Goal: Information Seeking & Learning: Find specific fact

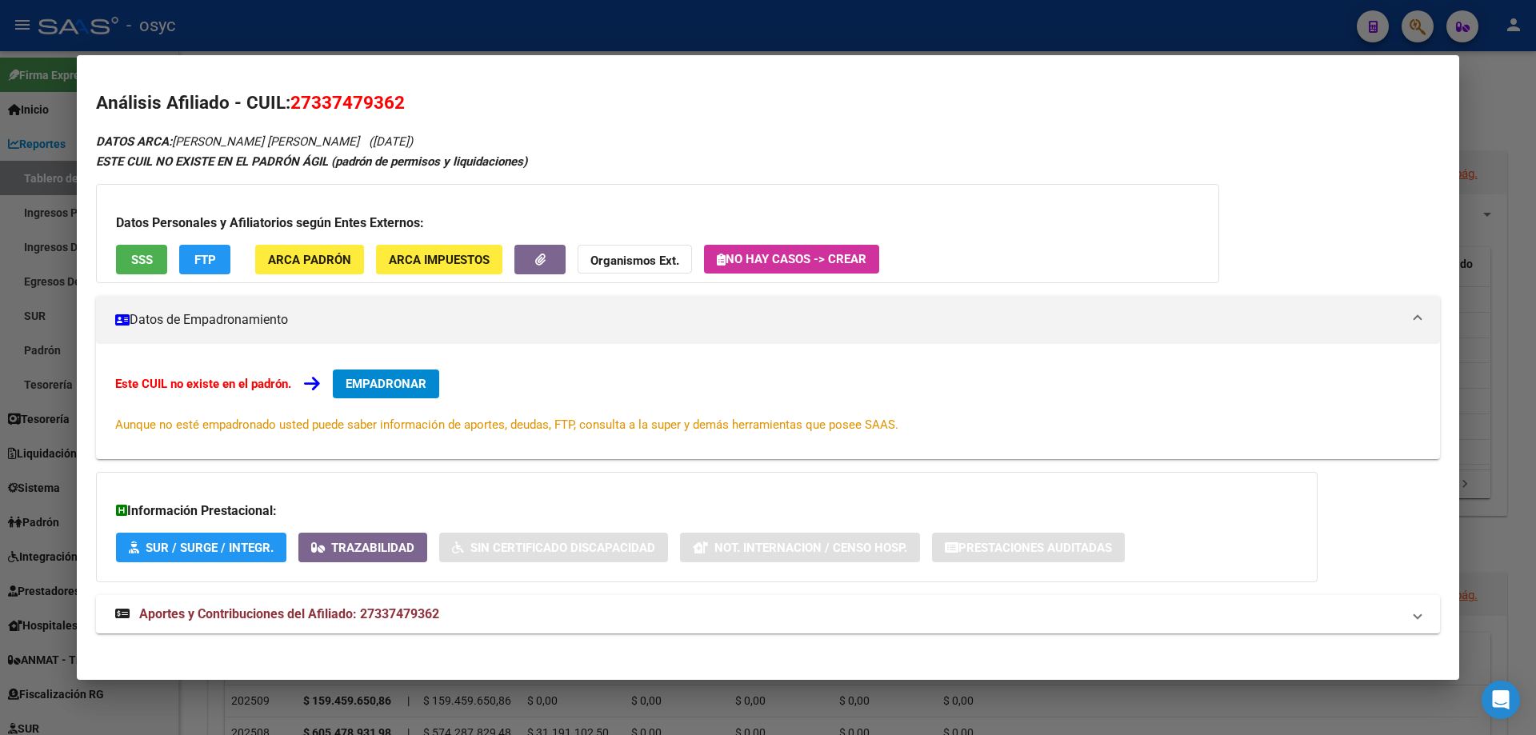
scroll to position [9, 0]
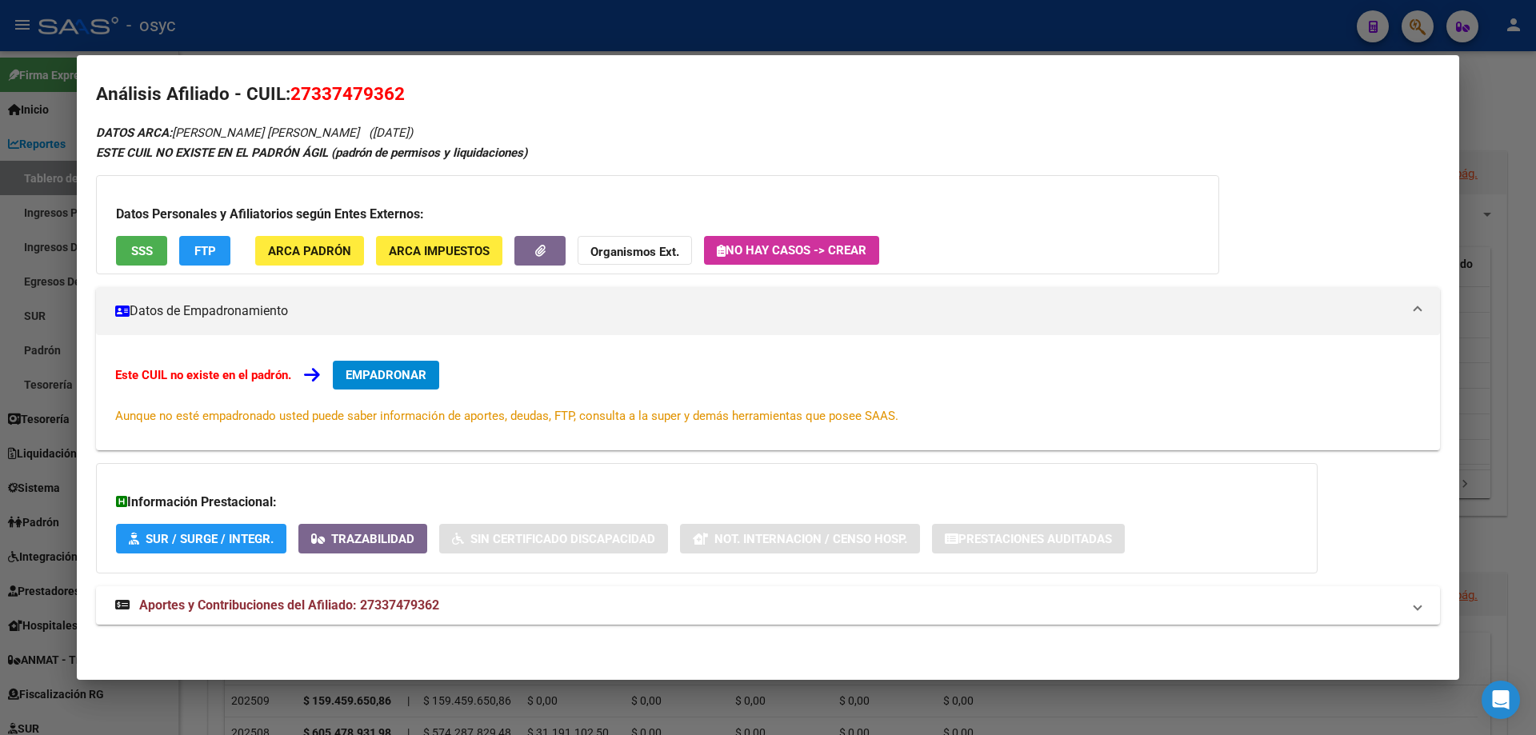
click at [1229, 42] on div at bounding box center [768, 367] width 1536 height 735
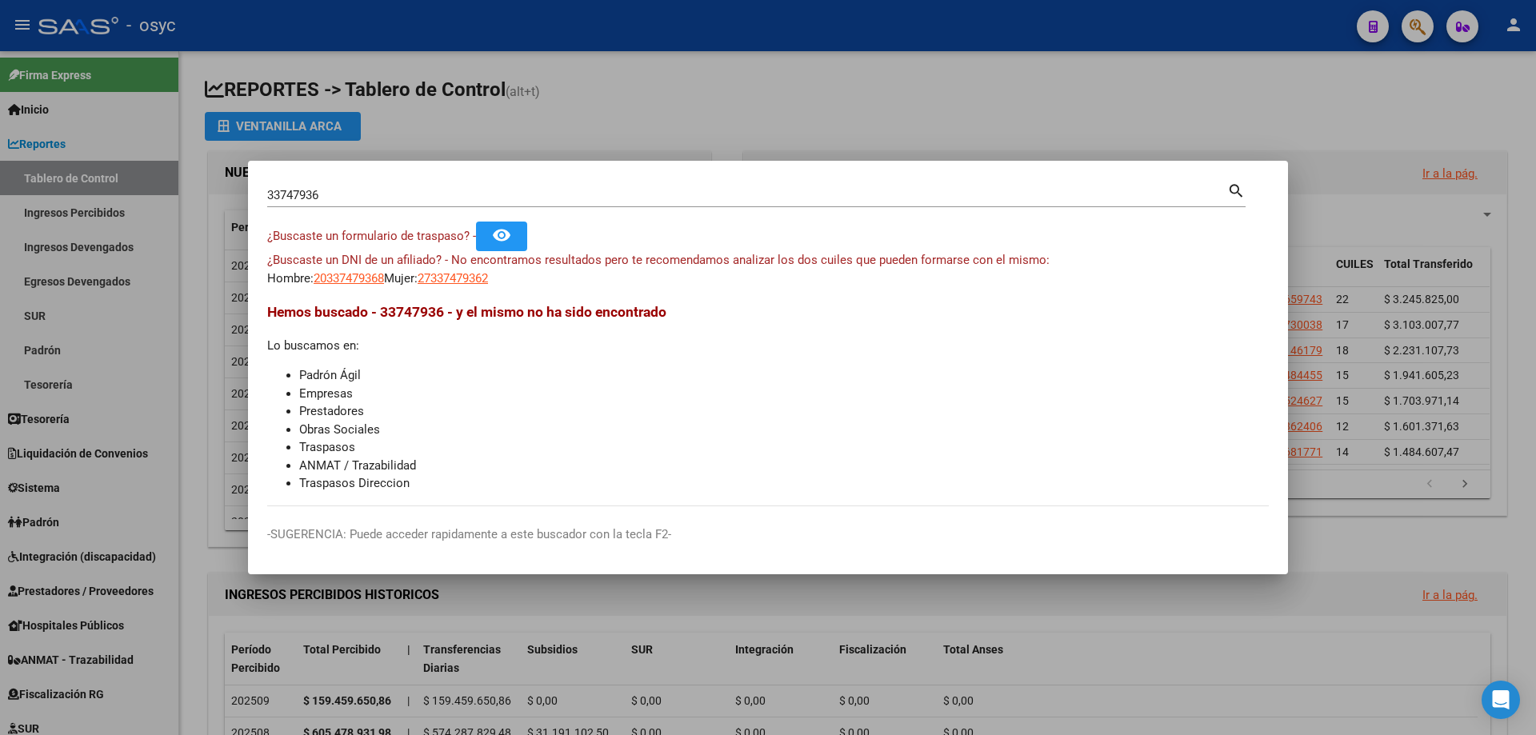
click at [1423, 26] on div at bounding box center [768, 367] width 1536 height 735
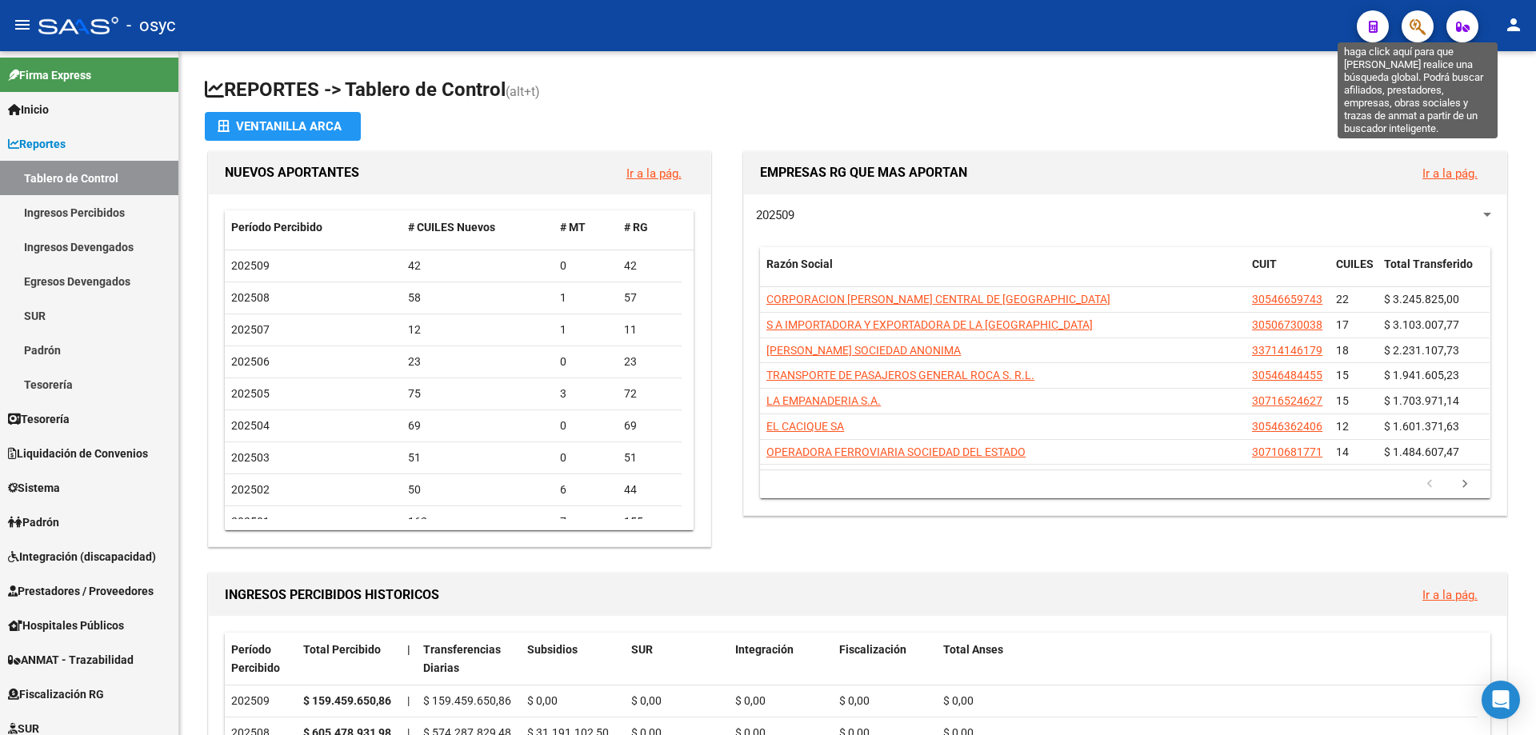
click at [1423, 26] on icon "button" at bounding box center [1418, 27] width 16 height 18
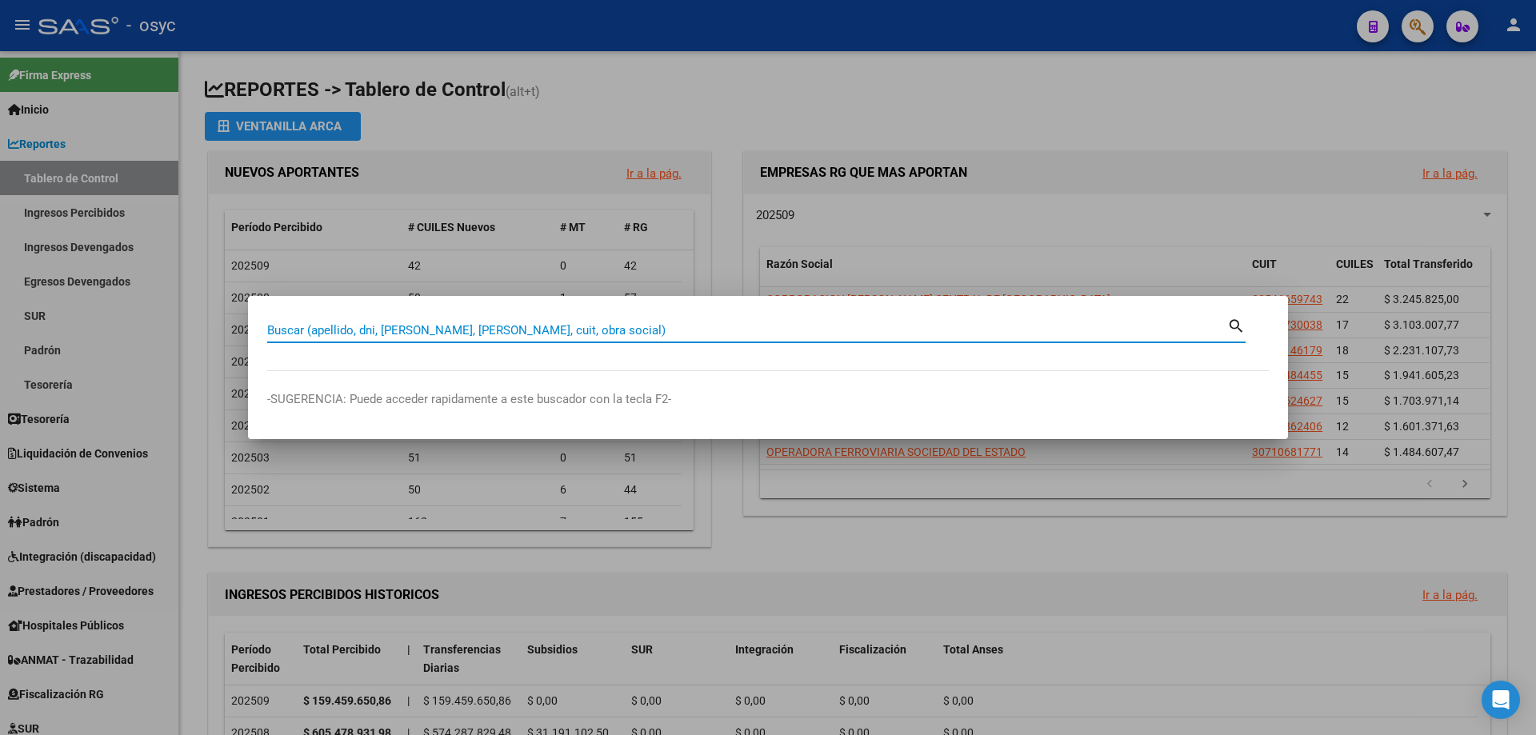
click at [534, 333] on input "Buscar (apellido, dni, [PERSON_NAME], [PERSON_NAME], cuit, obra social)" at bounding box center [747, 330] width 960 height 14
type input "35230736"
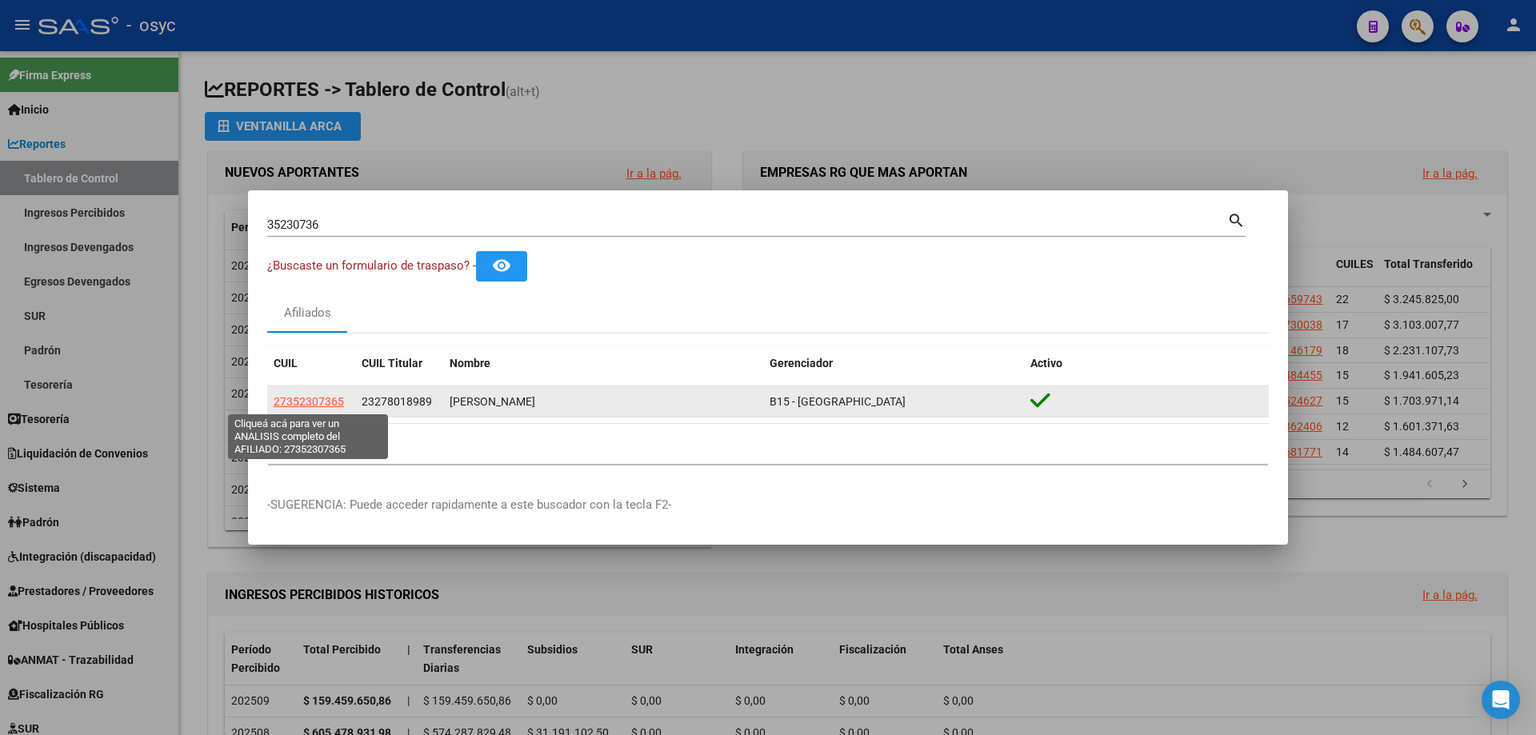
click at [318, 404] on span "27352307365" at bounding box center [309, 401] width 70 height 13
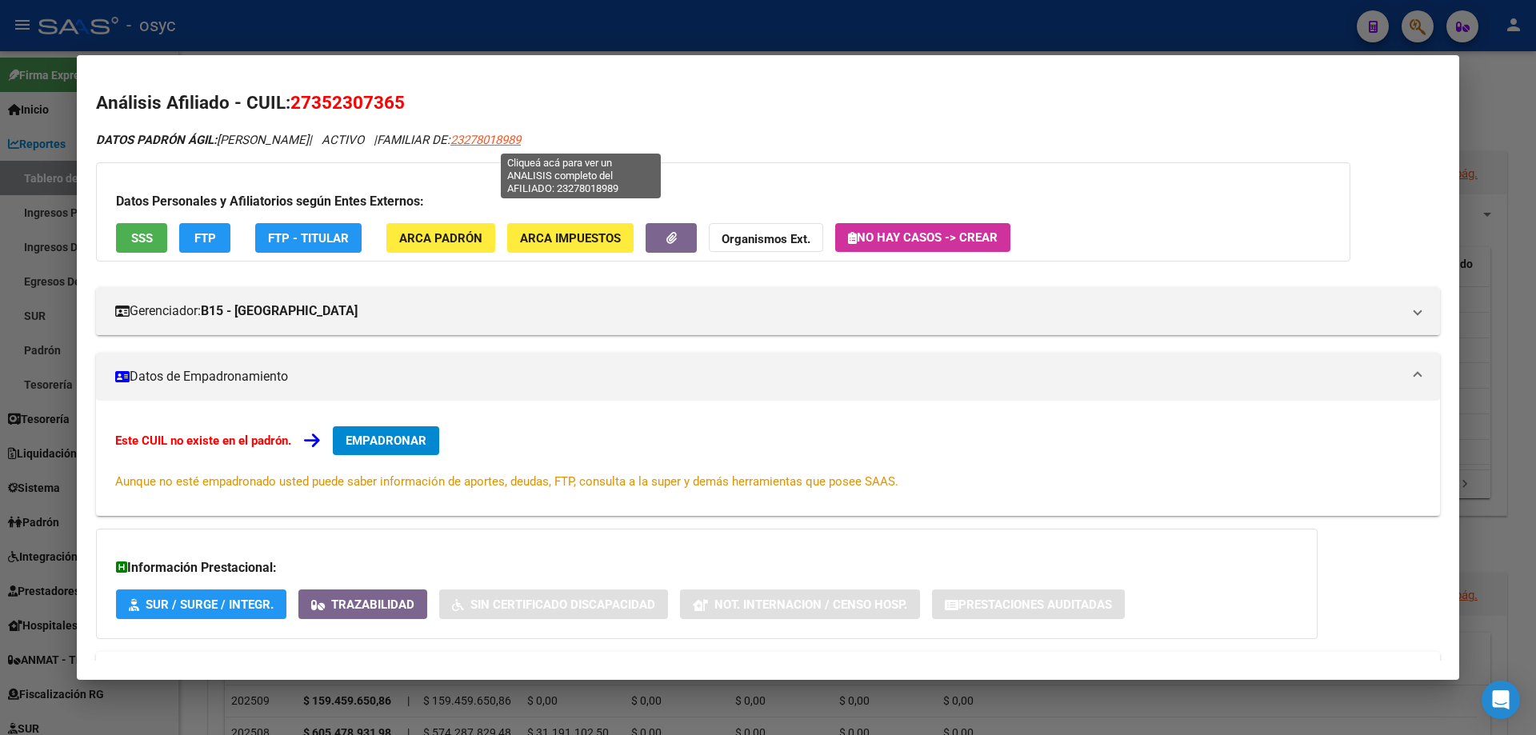
click at [521, 143] on span "23278018989" at bounding box center [486, 140] width 70 height 14
type textarea "23278018989"
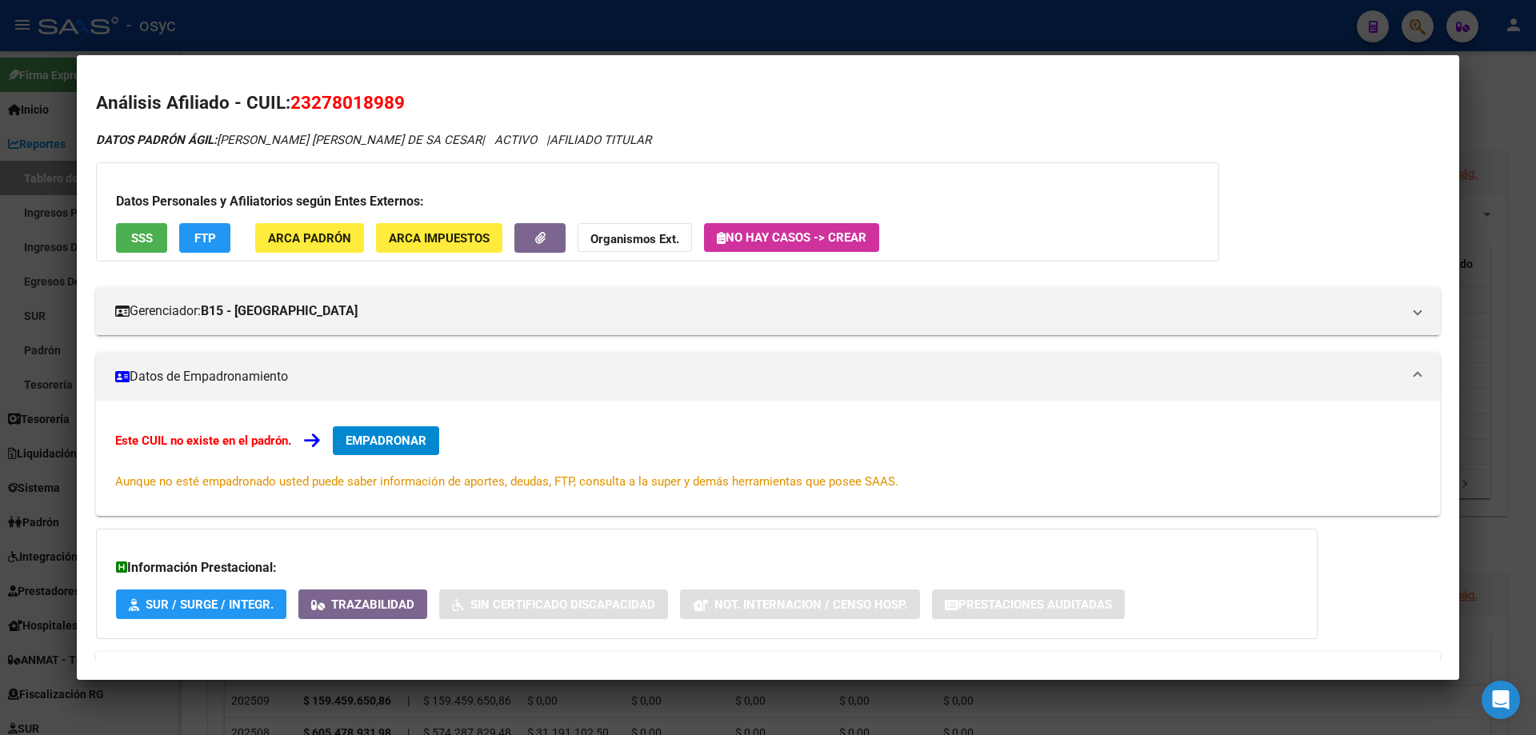
click at [701, 135] on div "DATOS PADRÓN ÁGIL: RODRIGUES MARTINS DE SA CESAR | ACTIVO | AFILIADO TITULAR" at bounding box center [768, 140] width 1344 height 18
click at [306, 28] on div at bounding box center [768, 367] width 1536 height 735
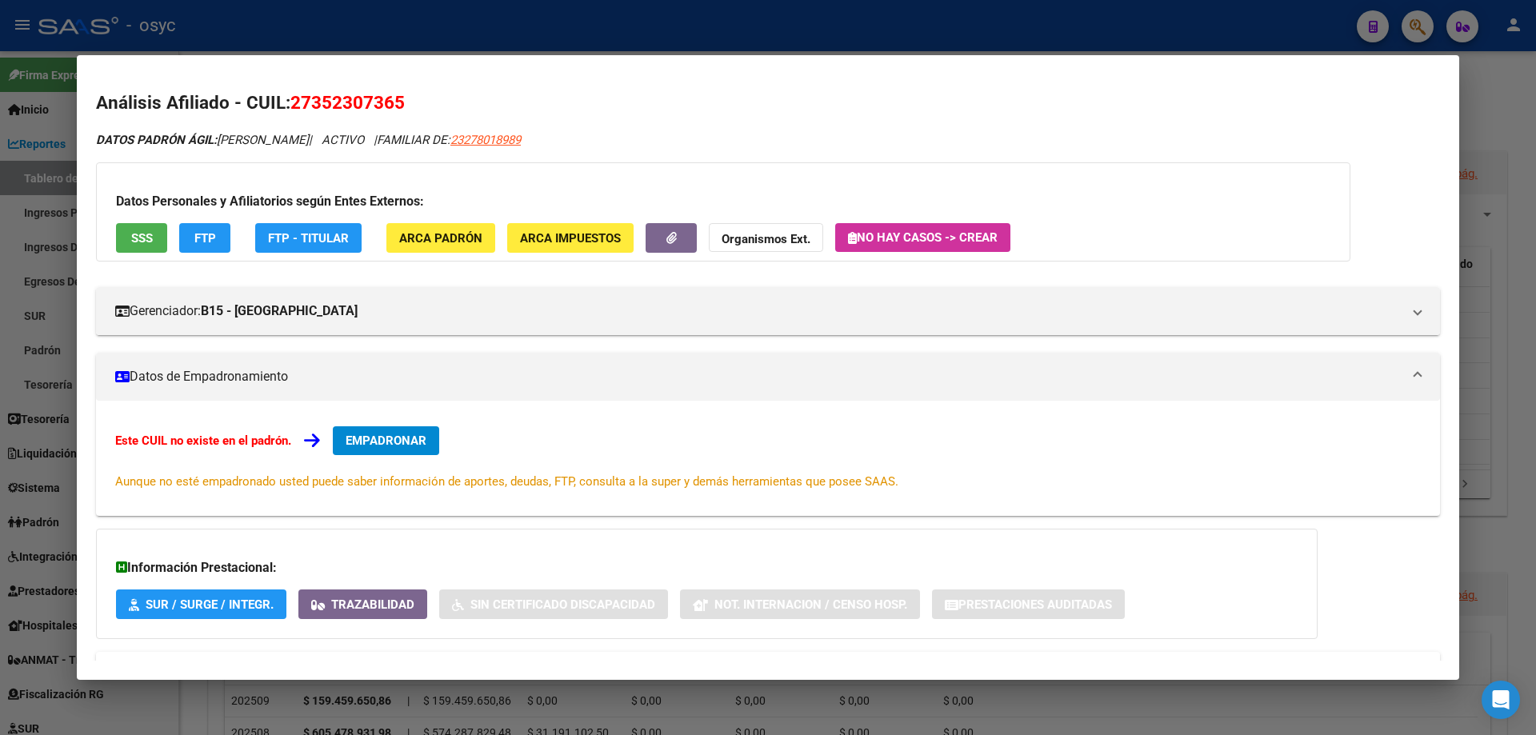
drag, startPoint x: 291, startPoint y: 98, endPoint x: 416, endPoint y: 100, distance: 124.8
click at [416, 100] on h2 "Análisis Afiliado - CUIL: 27352307365" at bounding box center [768, 103] width 1344 height 27
copy span "27352307365"
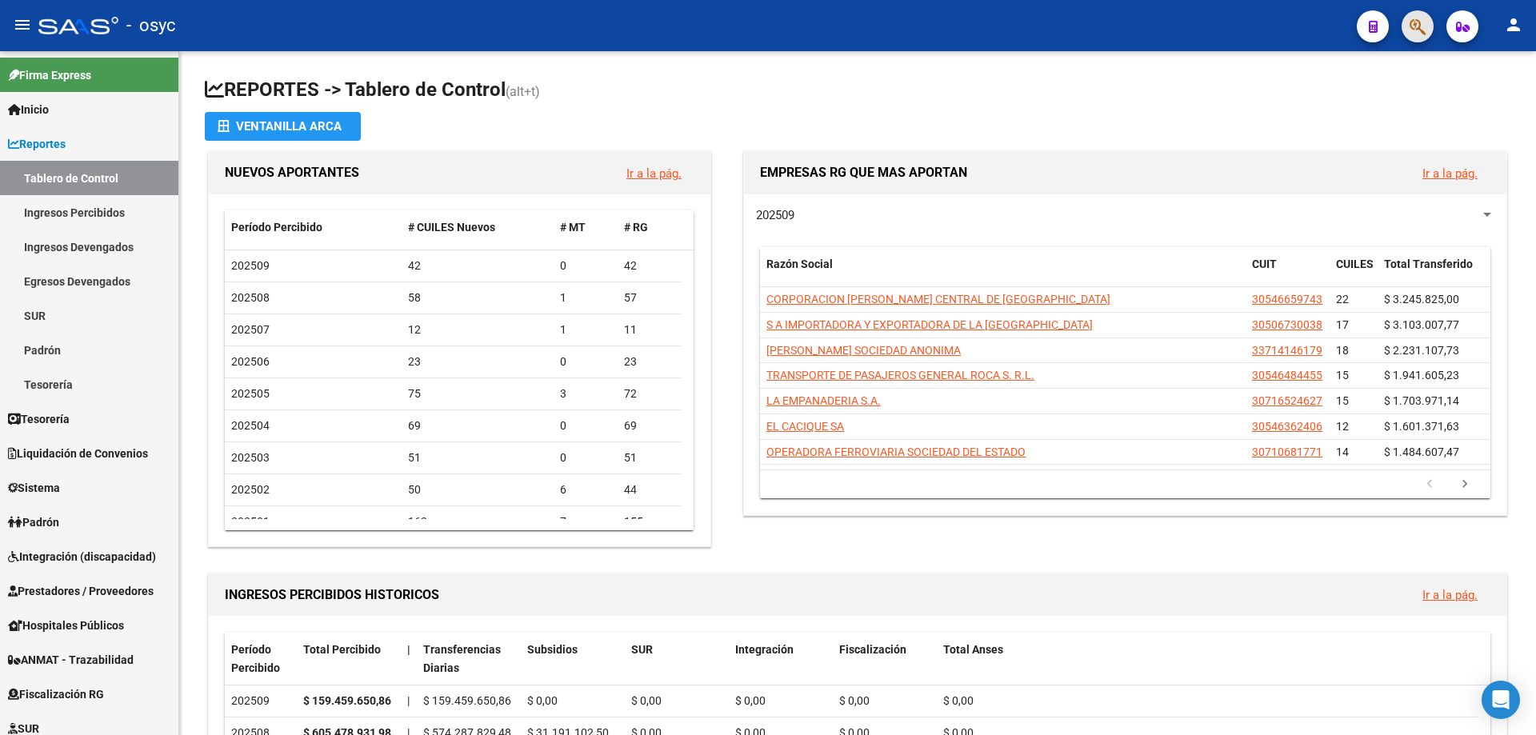
click at [1428, 33] on button "button" at bounding box center [1418, 26] width 32 height 32
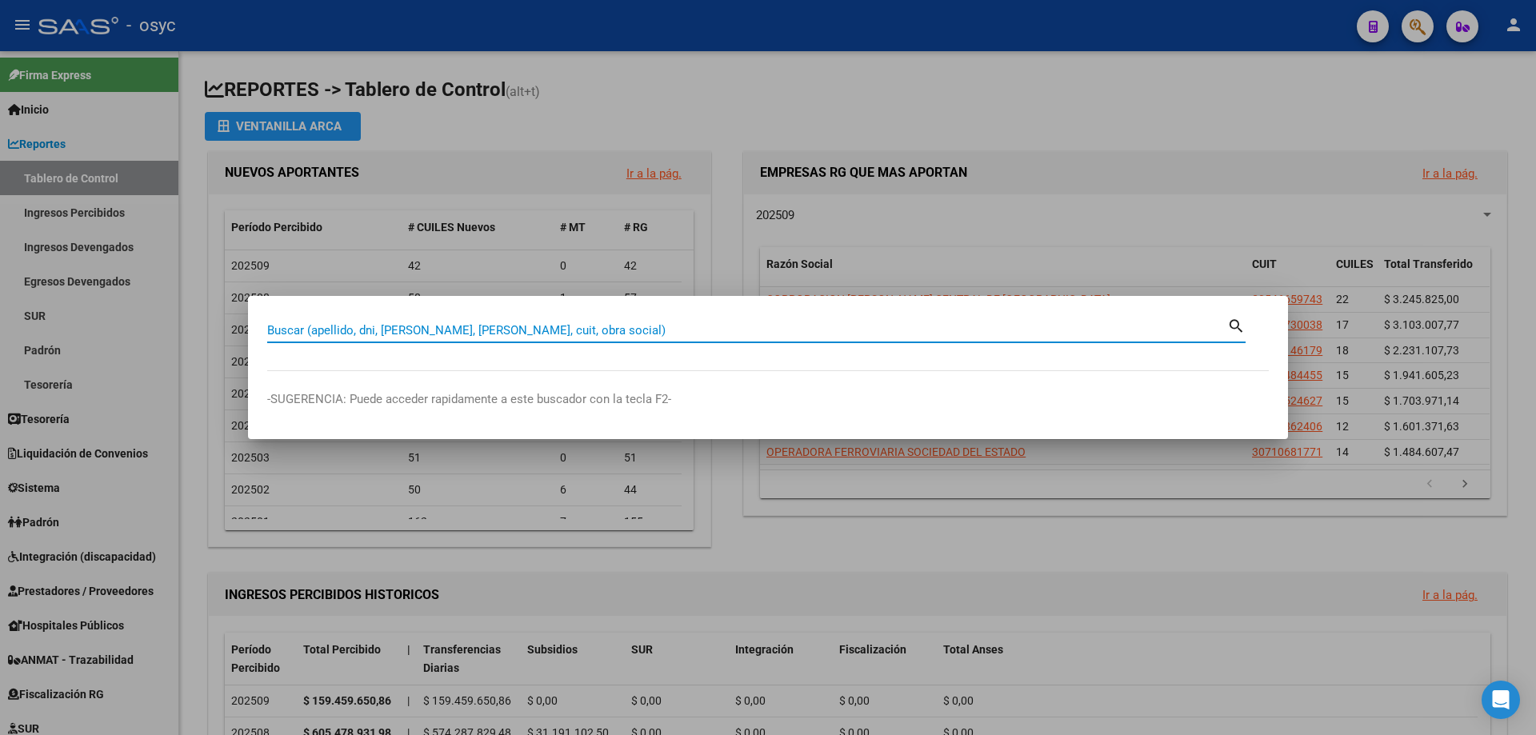
click at [923, 326] on input "Buscar (apellido, dni, [PERSON_NAME], [PERSON_NAME], cuit, obra social)" at bounding box center [747, 330] width 960 height 14
click at [608, 335] on input "Buscar (apellido, dni, [PERSON_NAME], [PERSON_NAME], cuit, obra social)" at bounding box center [747, 330] width 960 height 14
type input "23142875"
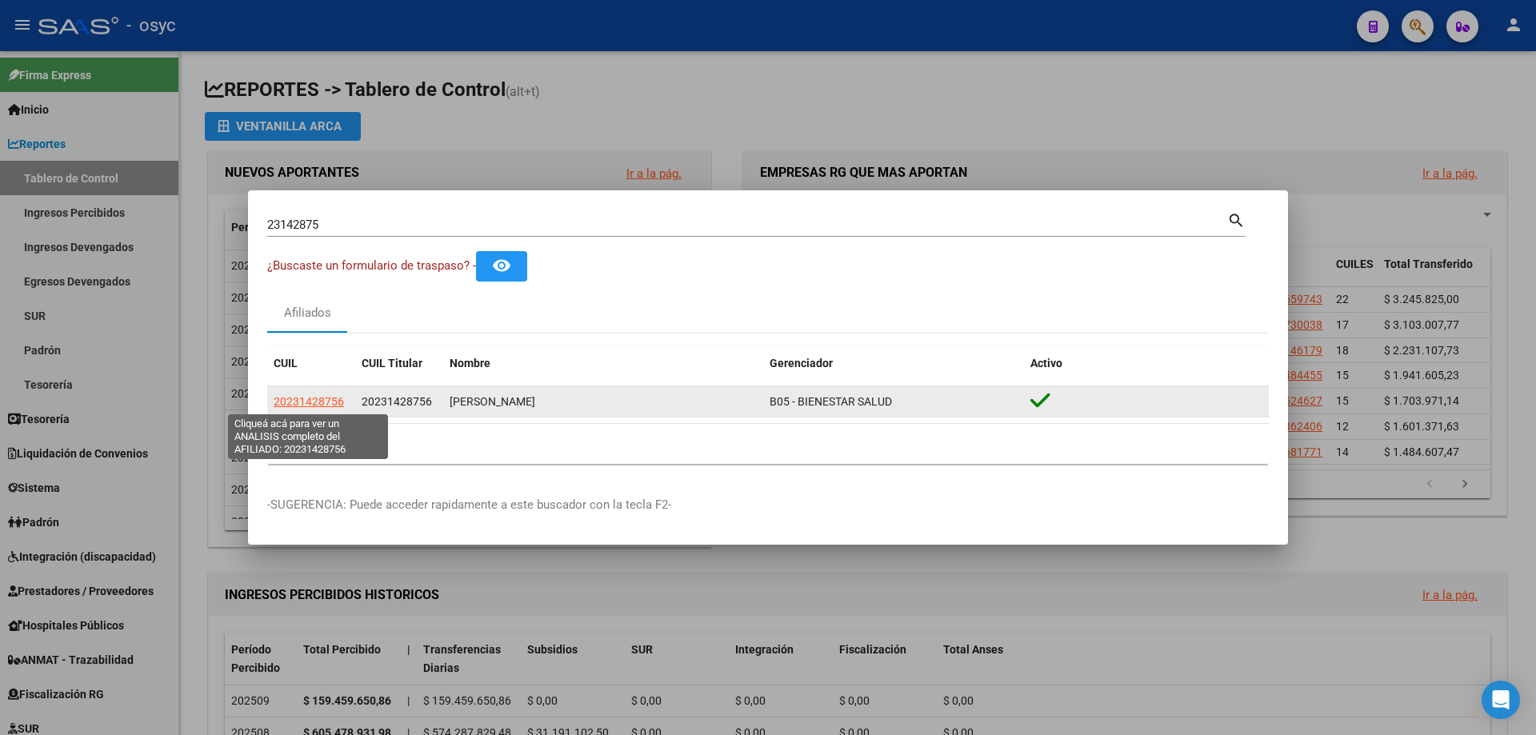
click at [309, 407] on span "20231428756" at bounding box center [309, 401] width 70 height 13
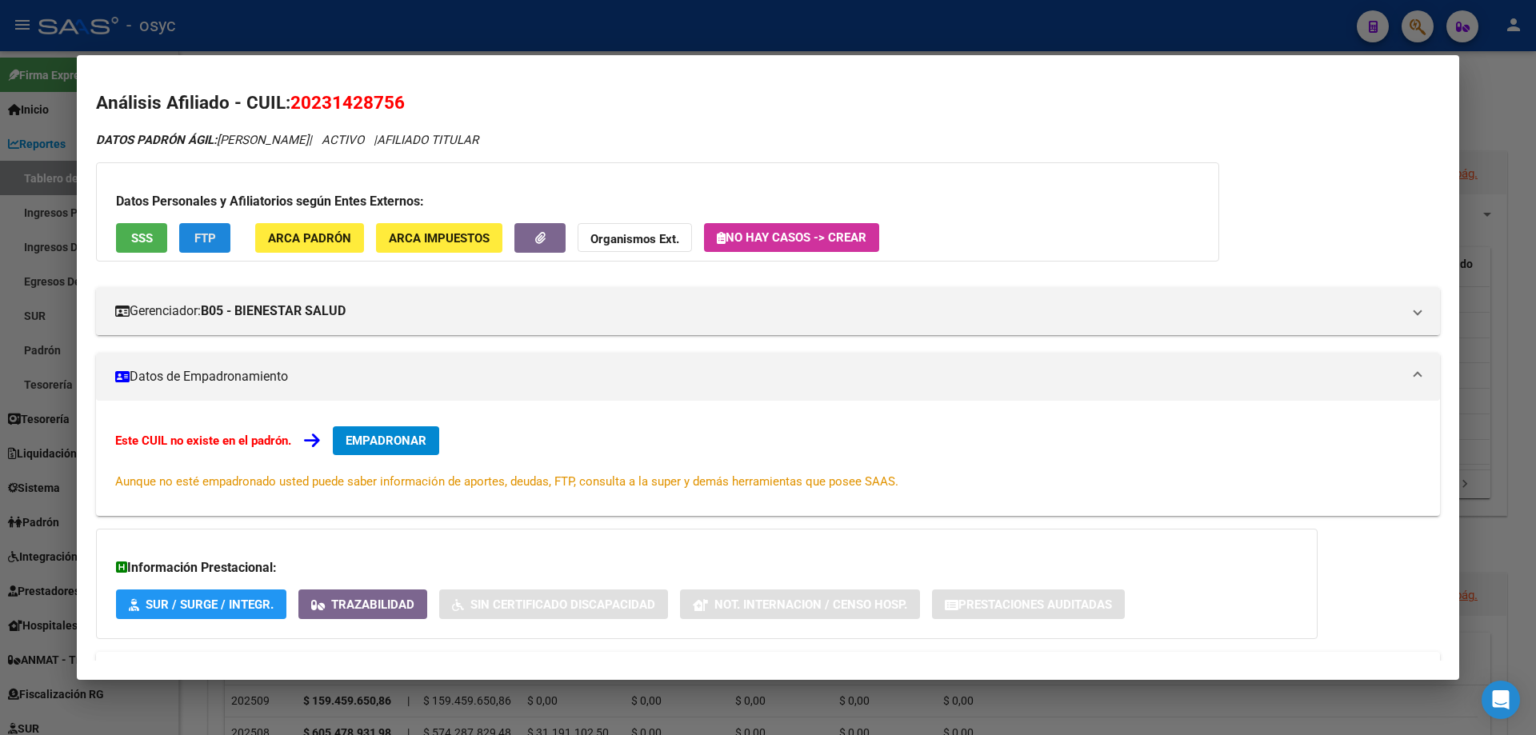
click at [206, 233] on span "FTP" at bounding box center [205, 238] width 22 height 14
drag, startPoint x: 290, startPoint y: 98, endPoint x: 412, endPoint y: 97, distance: 122.4
click at [412, 97] on h2 "Análisis Afiliado - CUIL: 20231428756" at bounding box center [768, 103] width 1344 height 27
copy span "20231428756"
drag, startPoint x: 342, startPoint y: 84, endPoint x: 325, endPoint y: 101, distance: 23.8
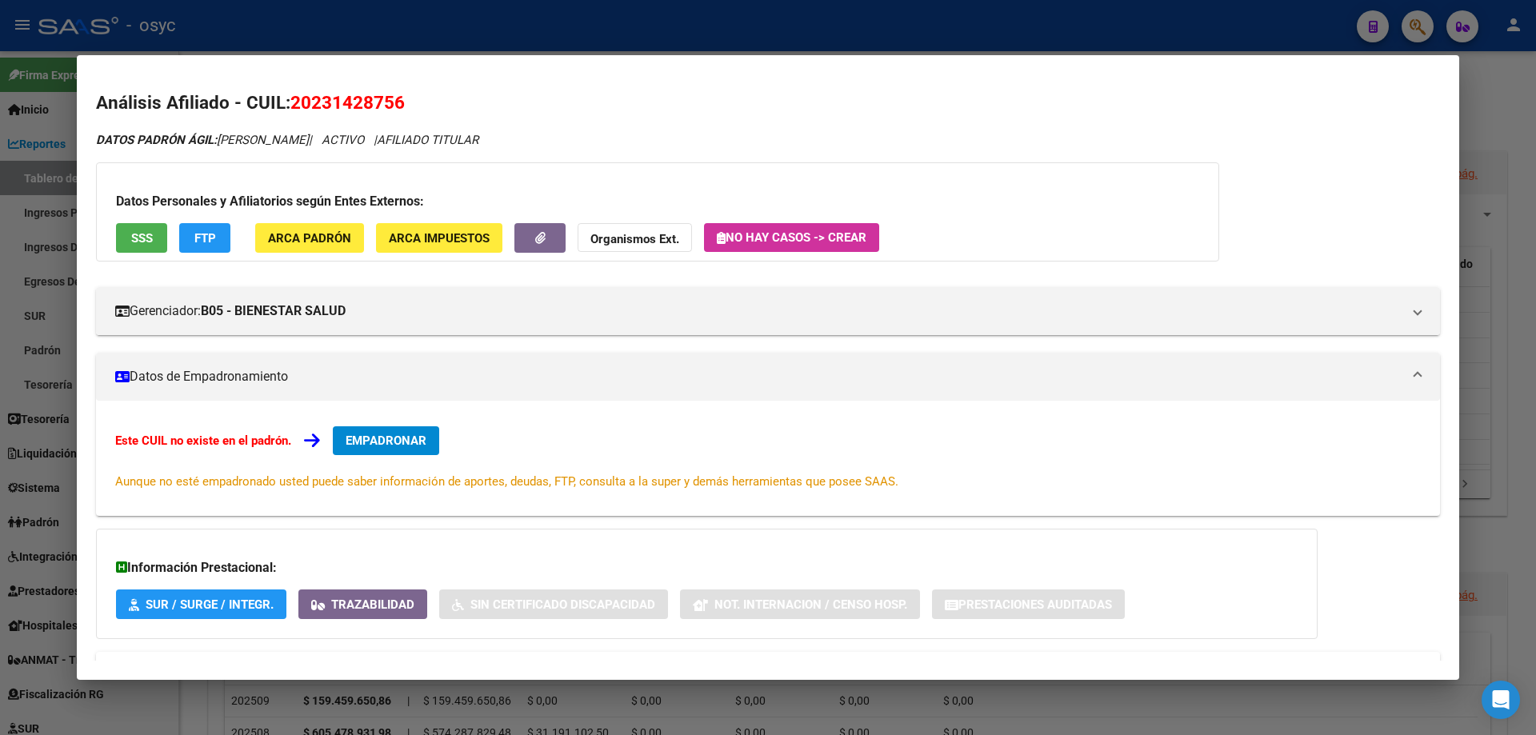
copy span "20231428756"
click at [196, 246] on button "FTP" at bounding box center [204, 238] width 51 height 30
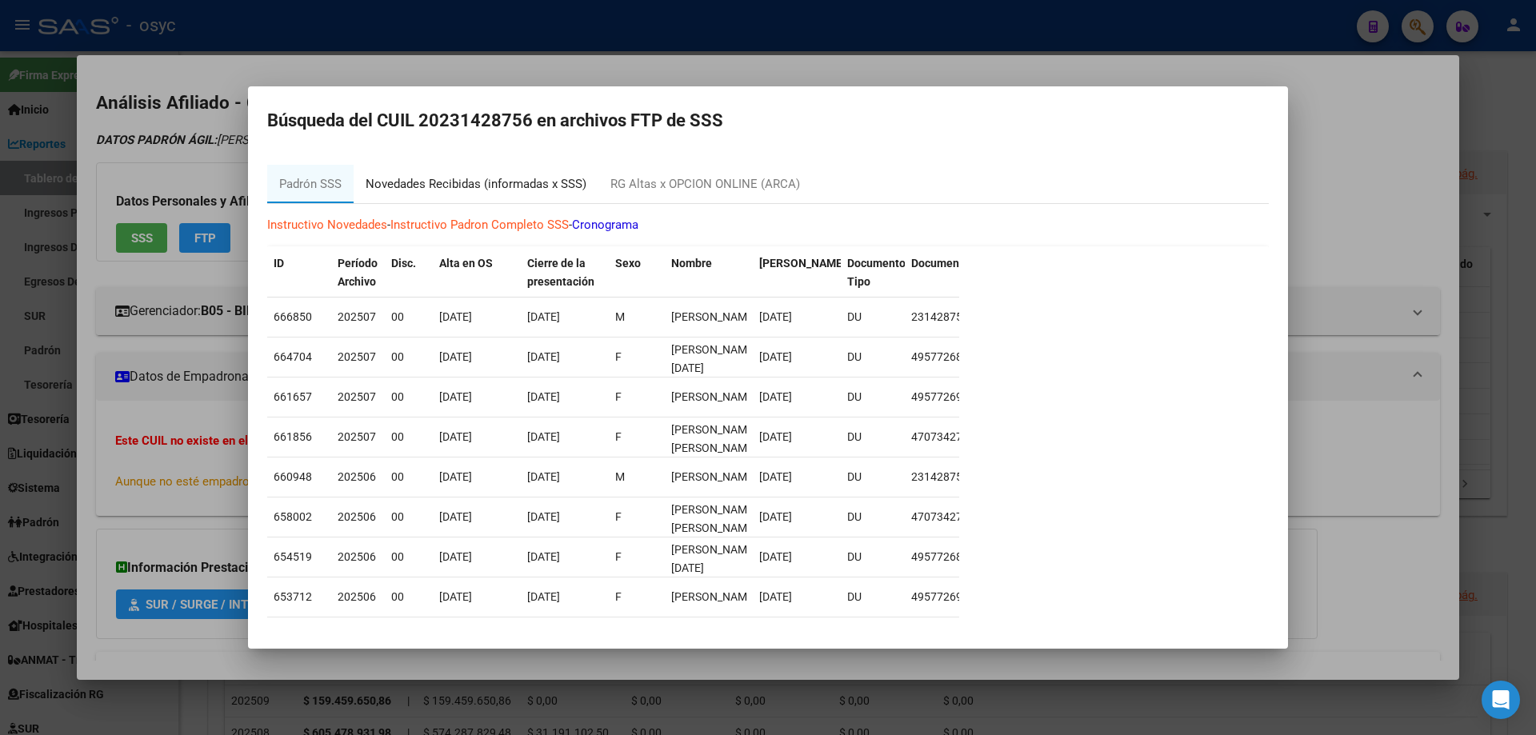
click at [427, 188] on div "Novedades Recibidas (informadas x SSS)" at bounding box center [476, 184] width 221 height 18
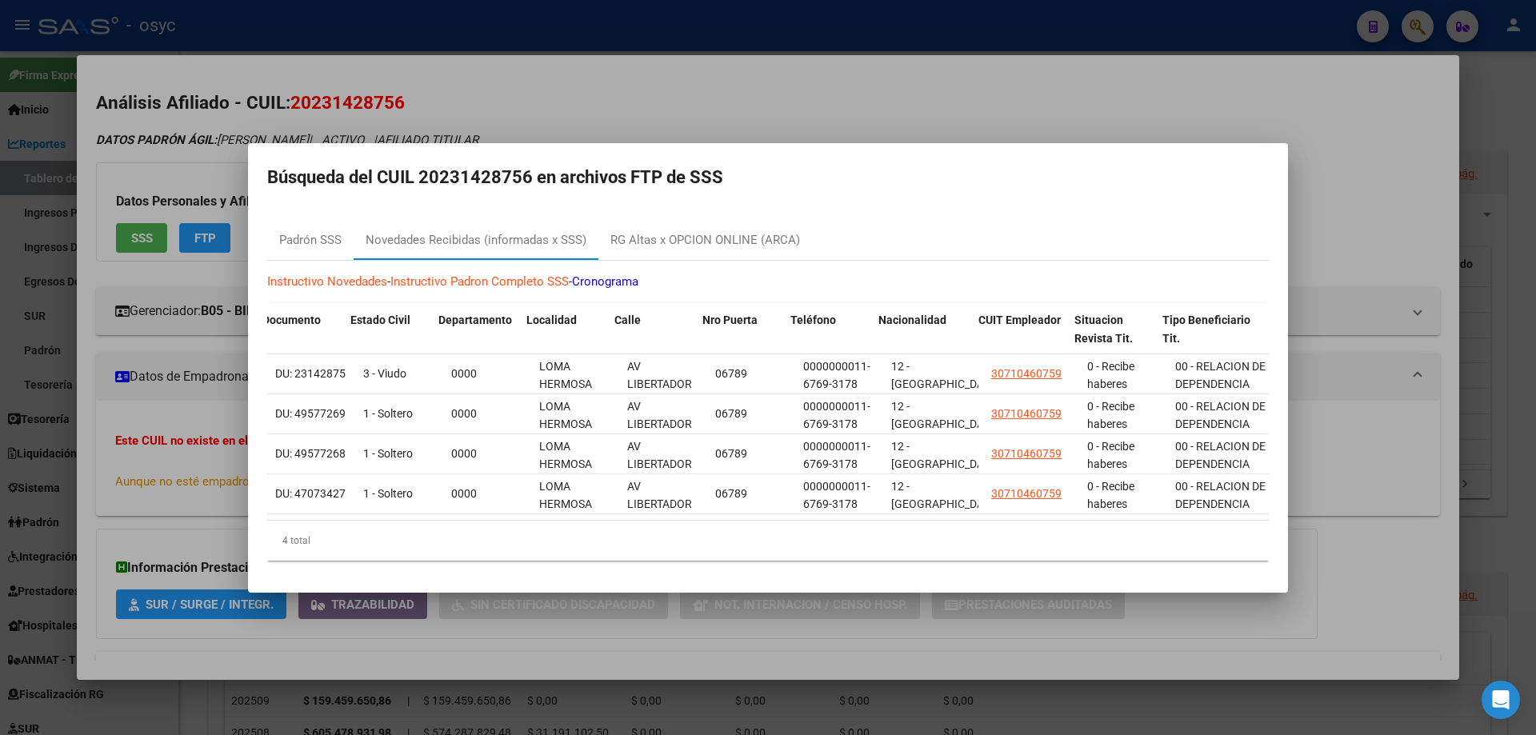
scroll to position [0, 1191]
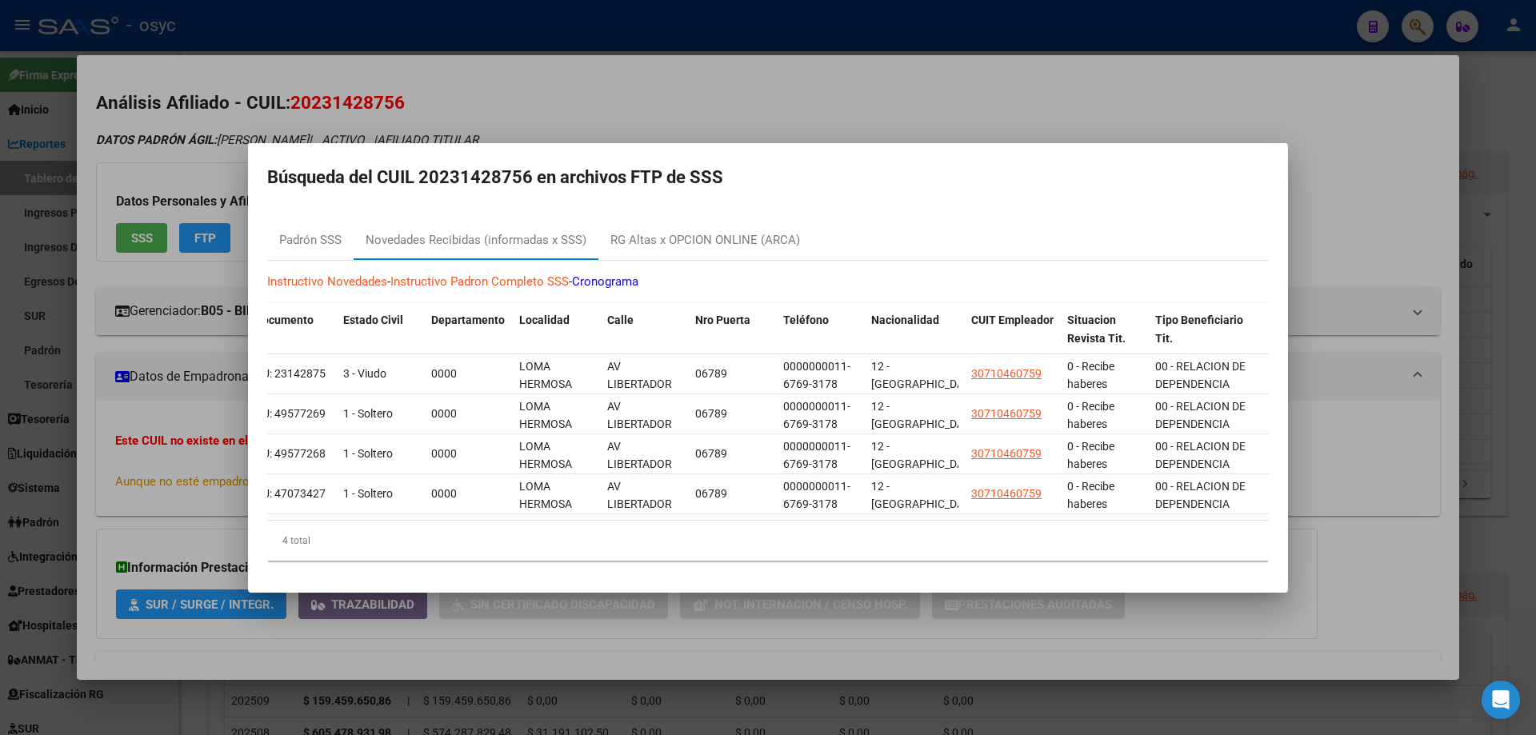
click at [1015, 110] on div at bounding box center [768, 367] width 1536 height 735
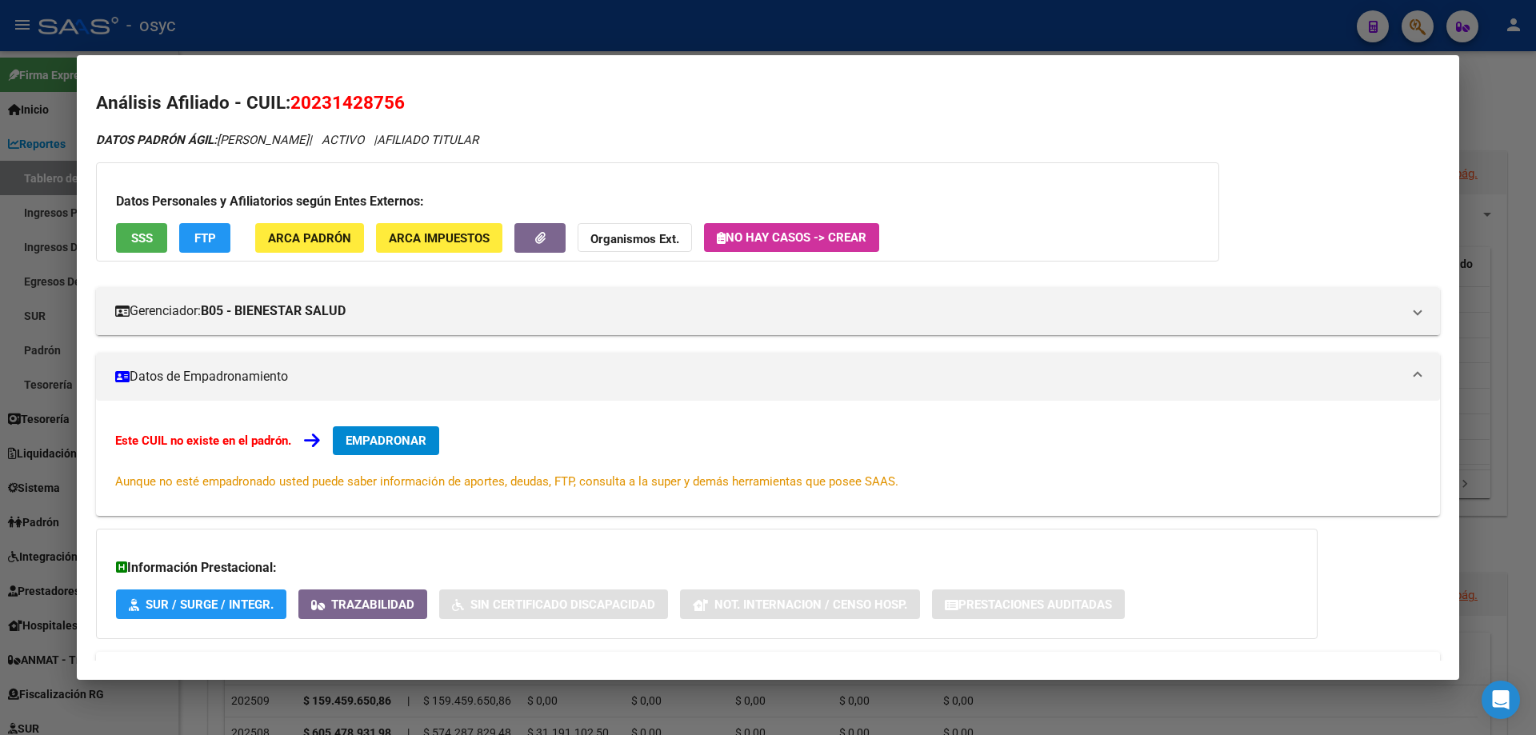
click at [1421, 38] on div at bounding box center [768, 367] width 1536 height 735
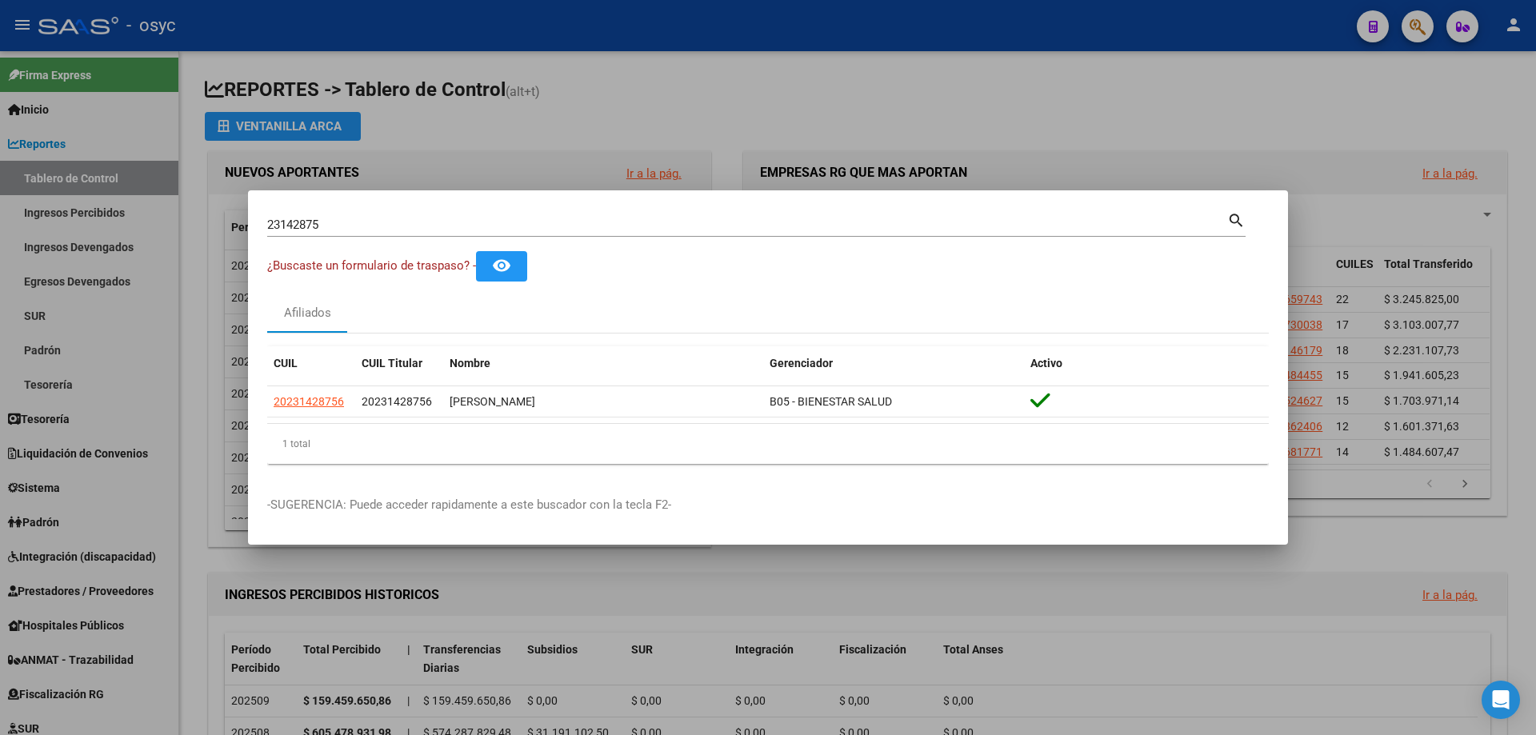
click at [1421, 30] on div at bounding box center [768, 367] width 1536 height 735
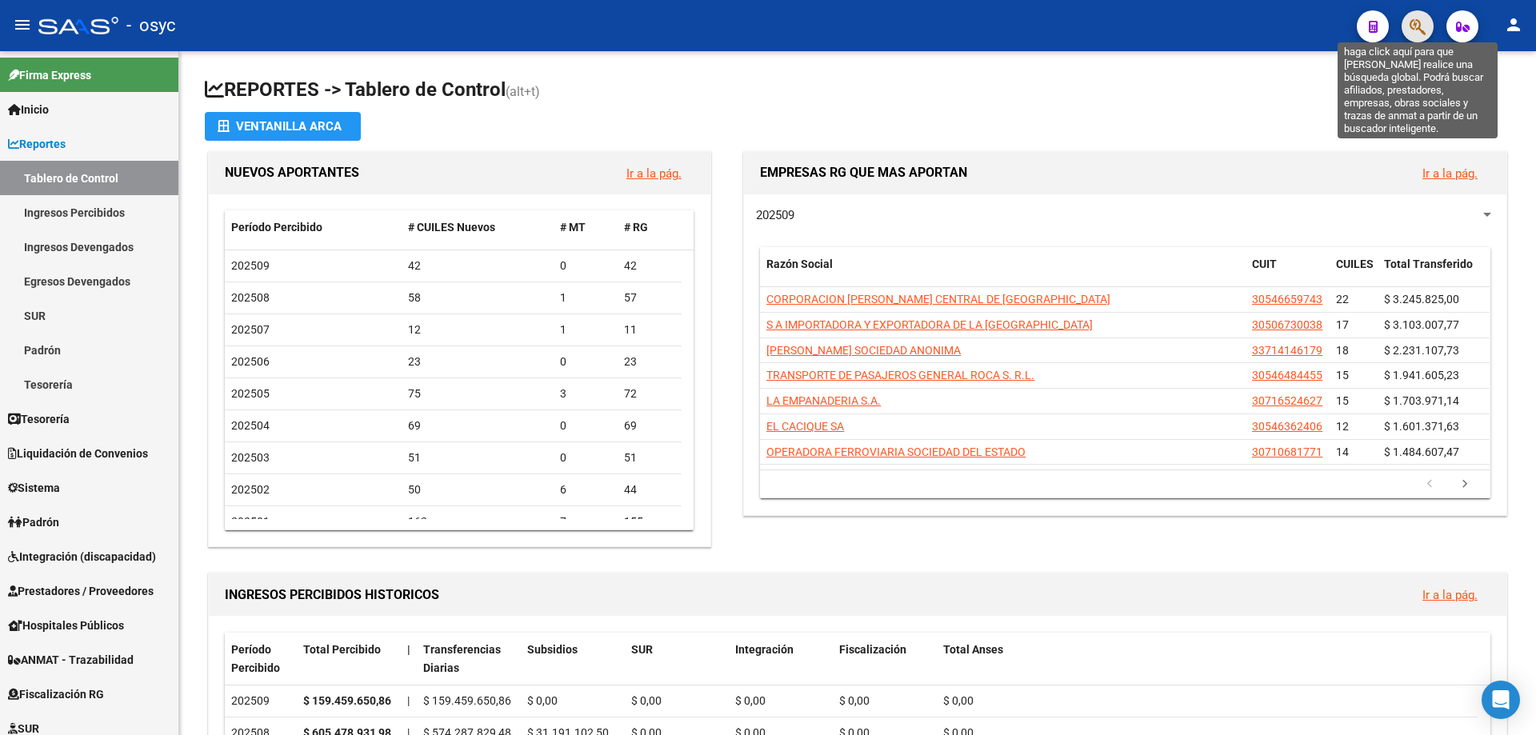
click at [1421, 26] on icon "button" at bounding box center [1418, 27] width 16 height 18
click at [1416, 25] on icon "button" at bounding box center [1418, 27] width 16 height 18
click at [1420, 22] on icon "button" at bounding box center [1418, 27] width 16 height 18
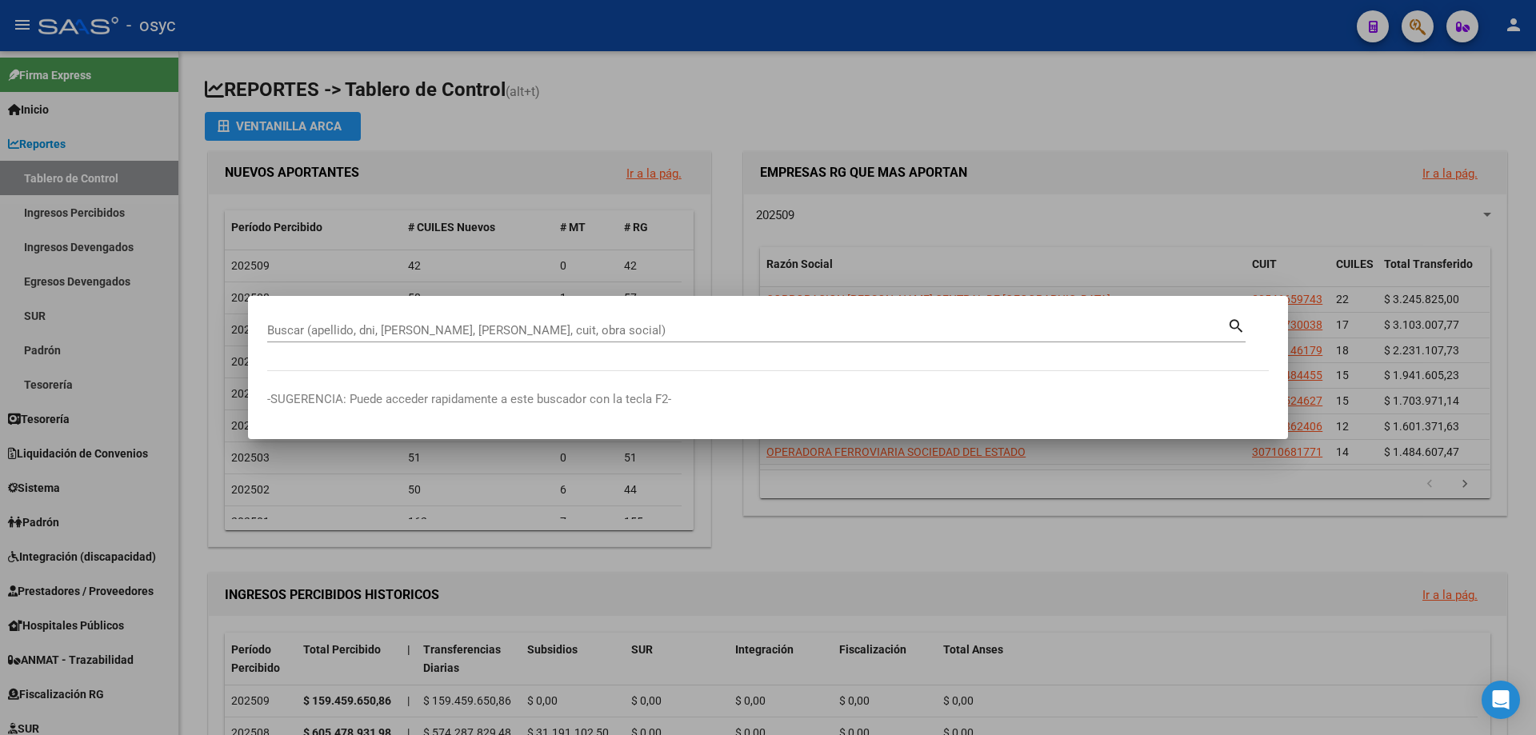
click at [650, 66] on div at bounding box center [768, 367] width 1536 height 735
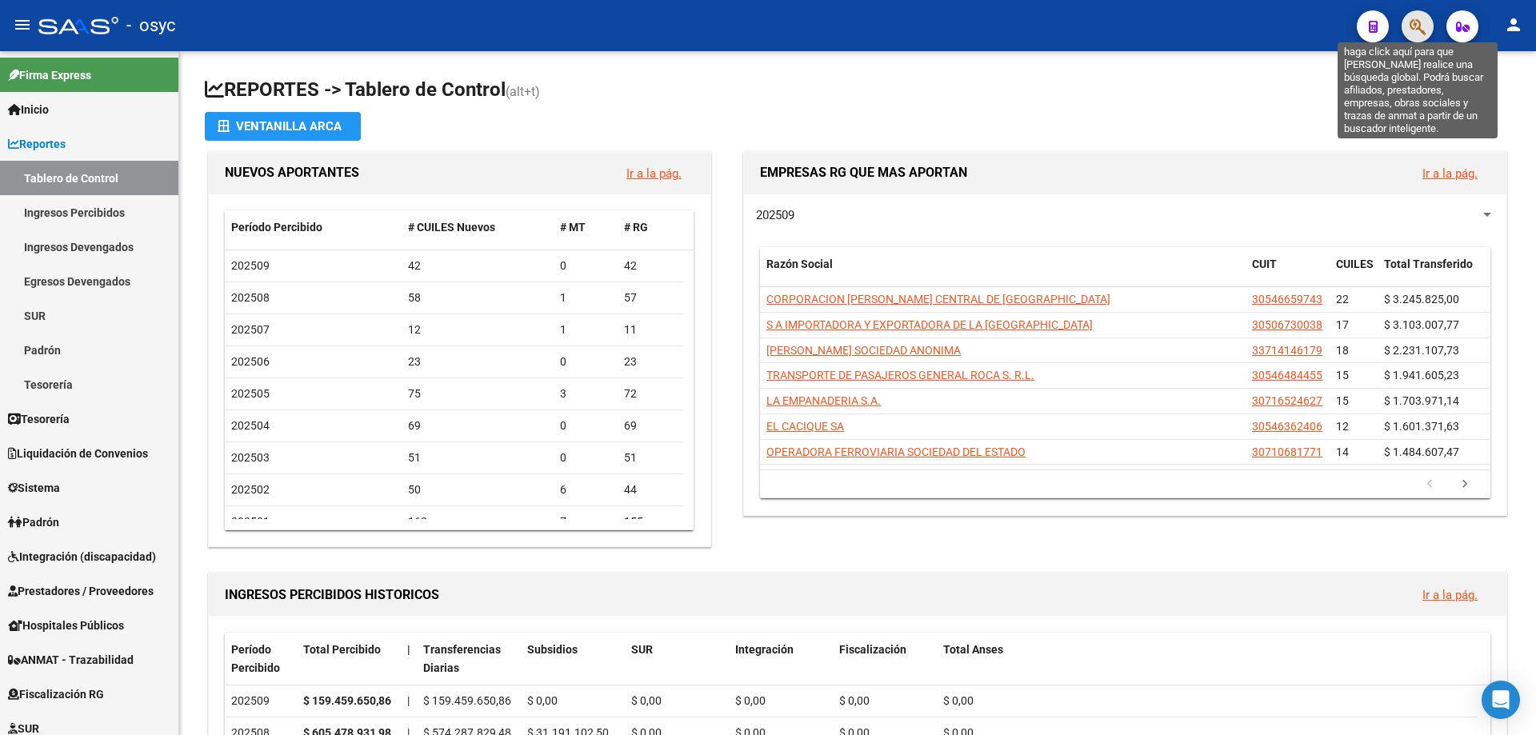
click at [1411, 22] on icon "button" at bounding box center [1418, 27] width 16 height 18
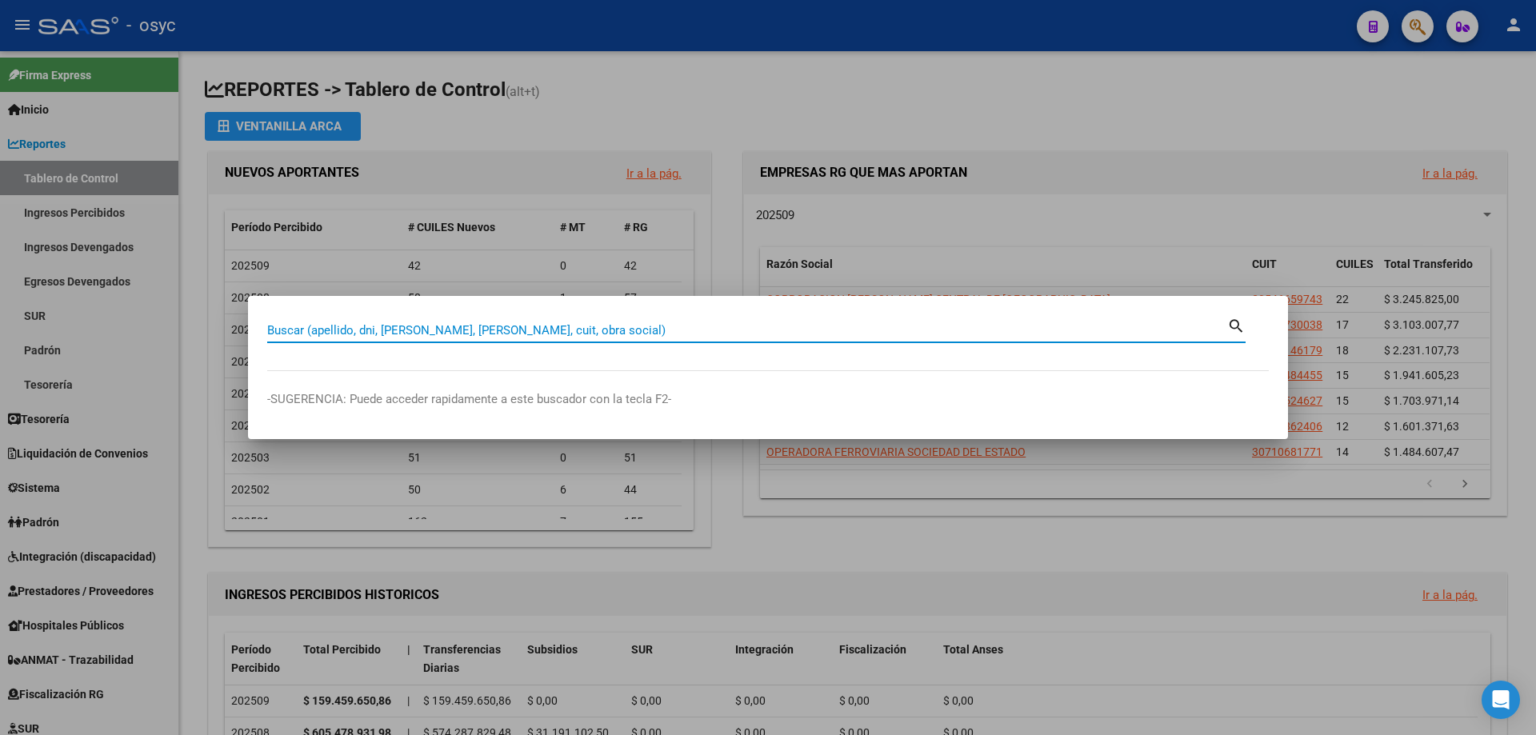
drag, startPoint x: 955, startPoint y: 330, endPoint x: 968, endPoint y: 330, distance: 12.8
click at [960, 331] on input "Buscar (apellido, dni, [PERSON_NAME], [PERSON_NAME], cuit, obra social)" at bounding box center [747, 330] width 960 height 14
type input "94550427"
